Goal: Information Seeking & Learning: Find specific fact

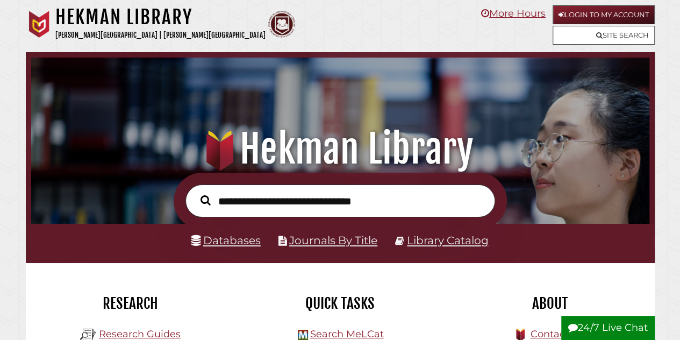
scroll to position [204, 613]
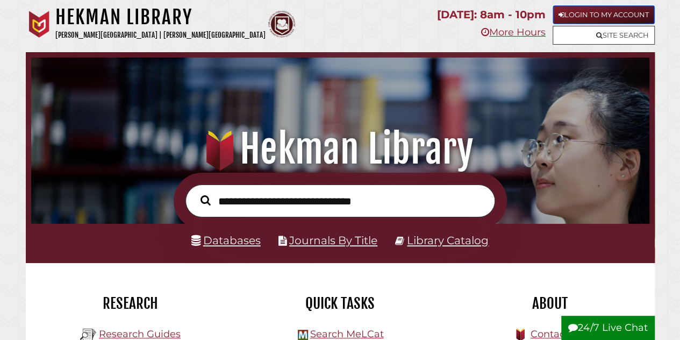
click at [573, 14] on link "Login to My Account" at bounding box center [604, 14] width 102 height 19
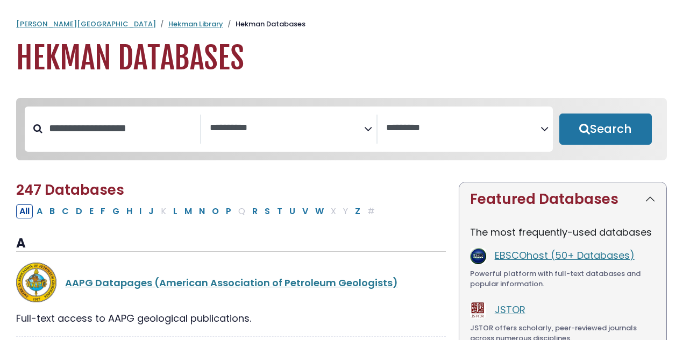
select select "Database Subject Filter"
select select "Database Vendors Filter"
click at [141, 129] on input "Search database by title or keyword" at bounding box center [121, 128] width 158 height 18
type input "*"
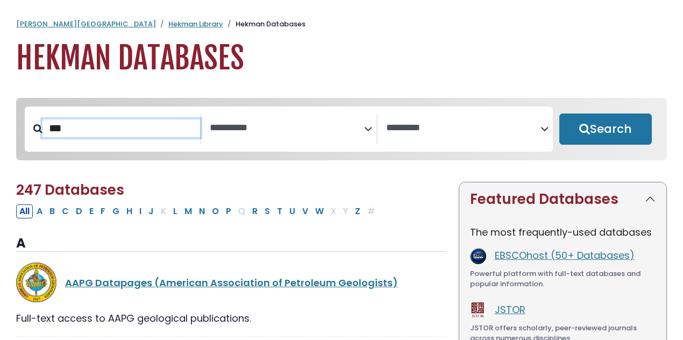
type input "***"
click at [559, 113] on button "Search" at bounding box center [605, 128] width 92 height 31
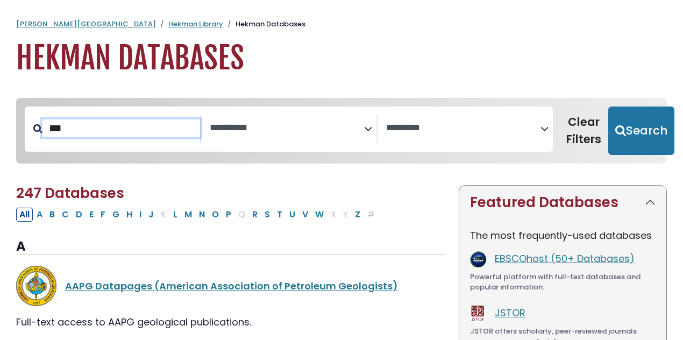
select select "Database Subject Filter"
select select "Database Vendors Filter"
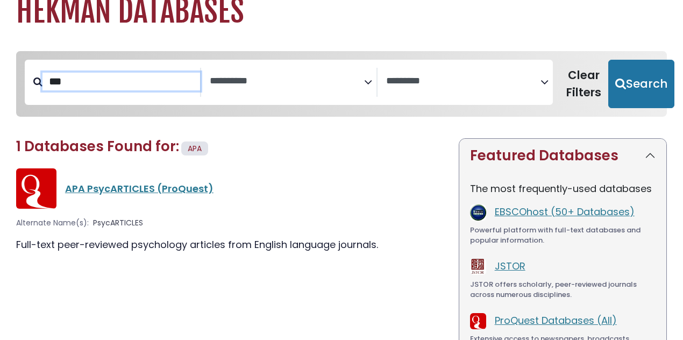
scroll to position [47, 0]
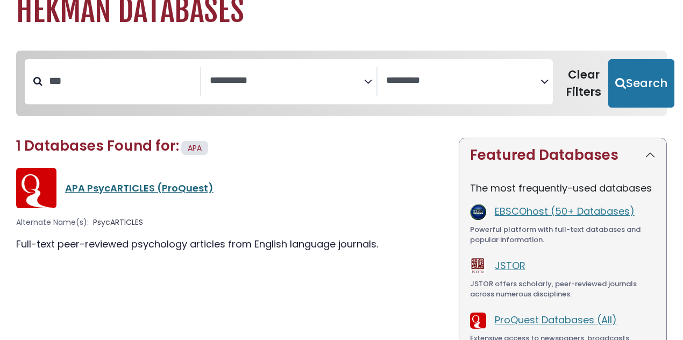
click at [144, 187] on link "APA PsycARTICLES (ProQuest)" at bounding box center [139, 187] width 148 height 13
